Goal: Obtain resource: Obtain resource

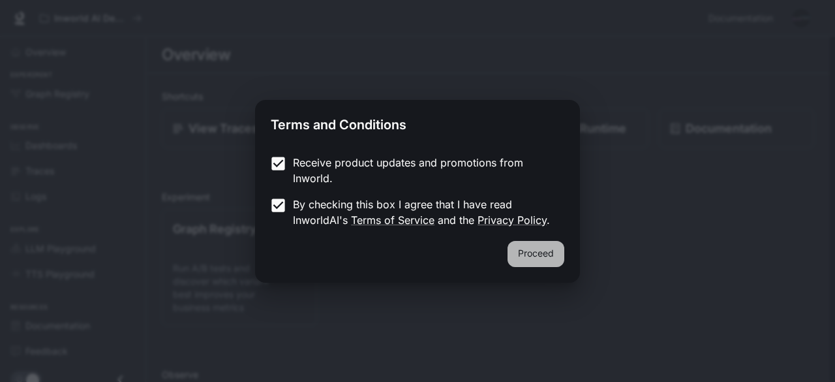
click at [540, 250] on button "Proceed" at bounding box center [536, 254] width 57 height 26
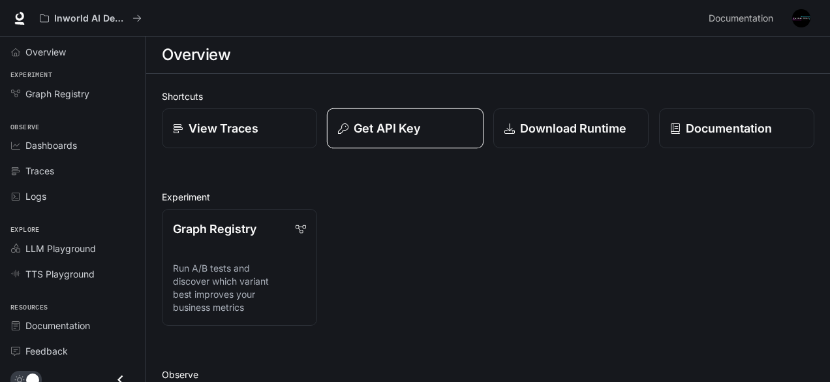
click at [424, 123] on div "Get API Key" at bounding box center [405, 128] width 134 height 18
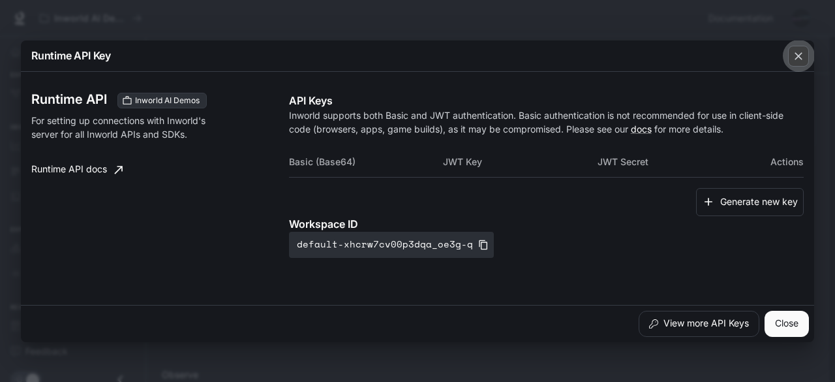
click at [793, 59] on icon "button" at bounding box center [798, 56] width 13 height 13
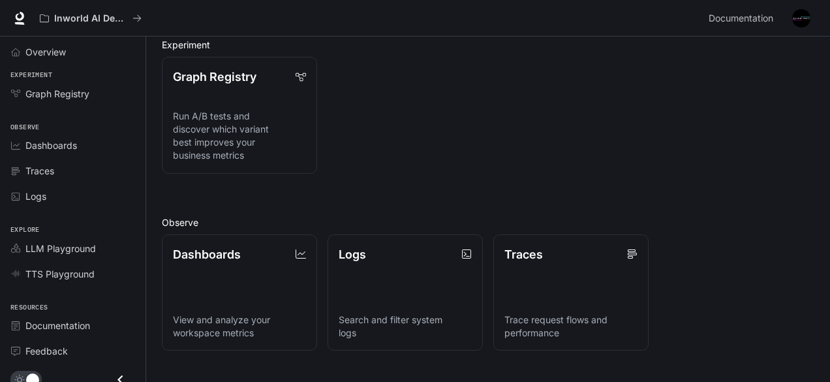
scroll to position [313, 0]
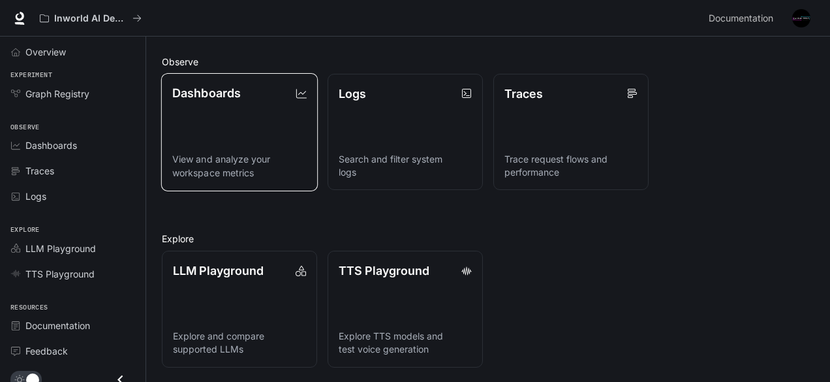
click at [243, 144] on link "Dashboards View and analyze your workspace metrics" at bounding box center [239, 131] width 157 height 117
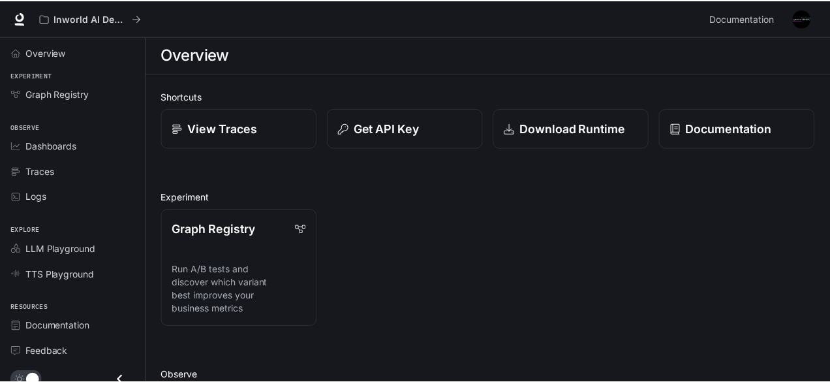
scroll to position [313, 0]
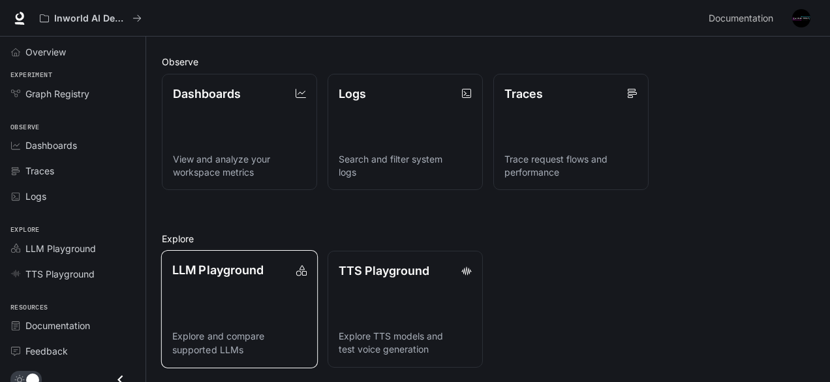
click at [221, 285] on link "LLM Playground Explore and compare supported LLMs" at bounding box center [239, 308] width 157 height 117
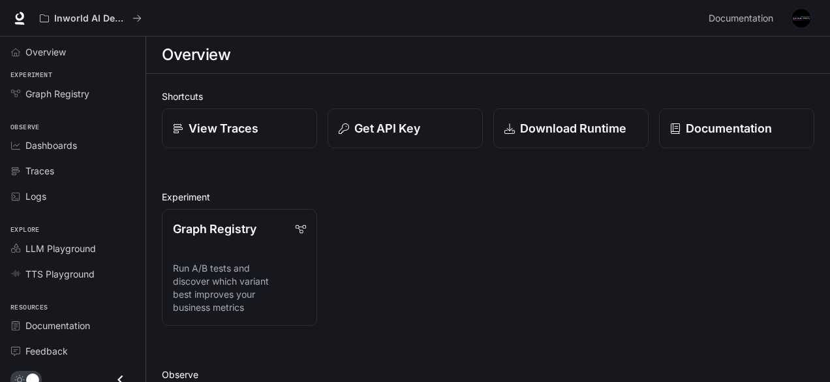
click at [396, 221] on div "Graph Registry Run A/B tests and discover which variant best improves your busi…" at bounding box center [482, 261] width 663 height 127
click at [376, 123] on p "Get API Key" at bounding box center [387, 128] width 67 height 18
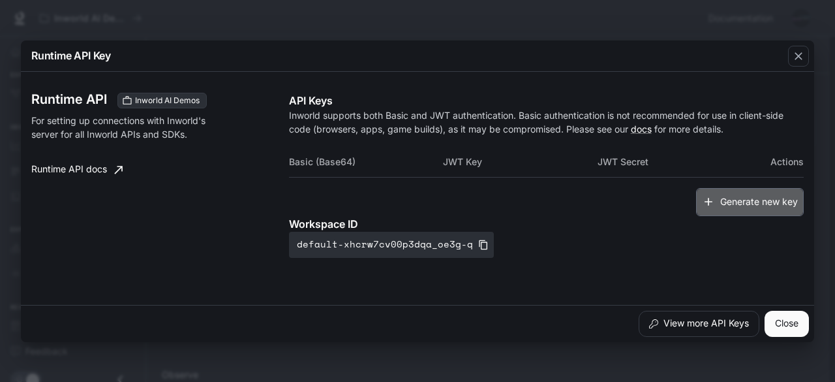
click at [748, 200] on button "Generate new key" at bounding box center [750, 202] width 108 height 28
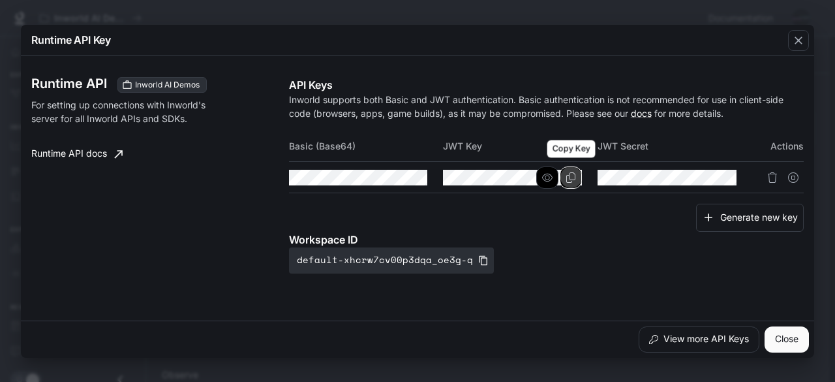
click at [569, 179] on icon "Copy Key" at bounding box center [571, 177] width 10 height 10
click at [542, 182] on button "button" at bounding box center [548, 177] width 22 height 22
click at [550, 180] on icon "button" at bounding box center [547, 177] width 10 height 10
click at [0, 0] on icon "Copy Key" at bounding box center [0, 0] width 0 height 0
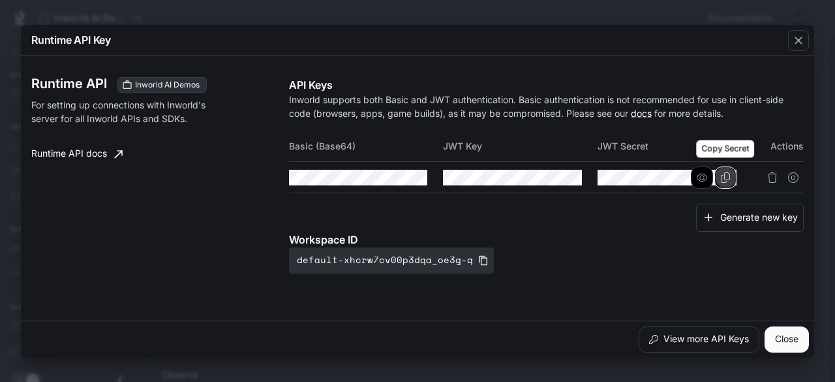
click at [724, 181] on icon "Copy Secret" at bounding box center [726, 177] width 10 height 10
